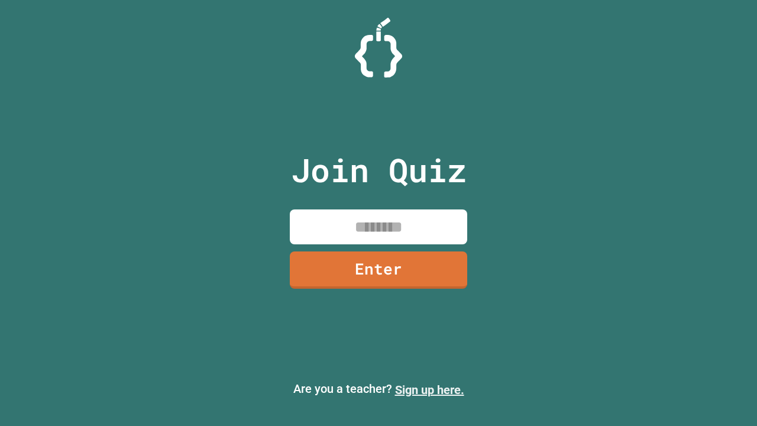
click at [429, 390] on link "Sign up here." at bounding box center [429, 390] width 69 height 14
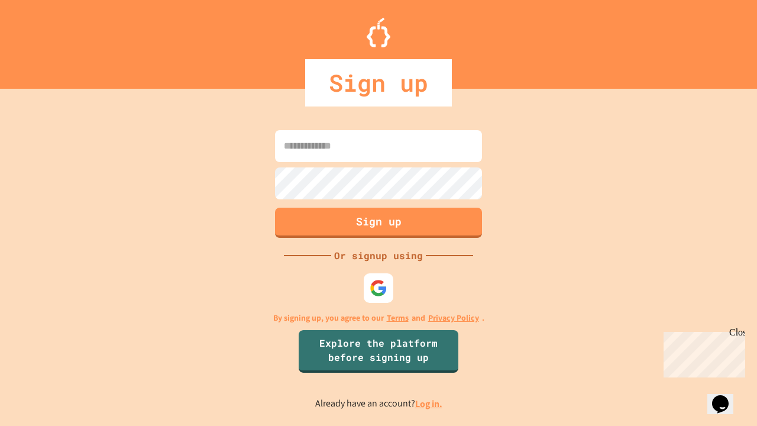
click at [429, 403] on link "Log in." at bounding box center [428, 403] width 27 height 12
